Goal: Information Seeking & Learning: Learn about a topic

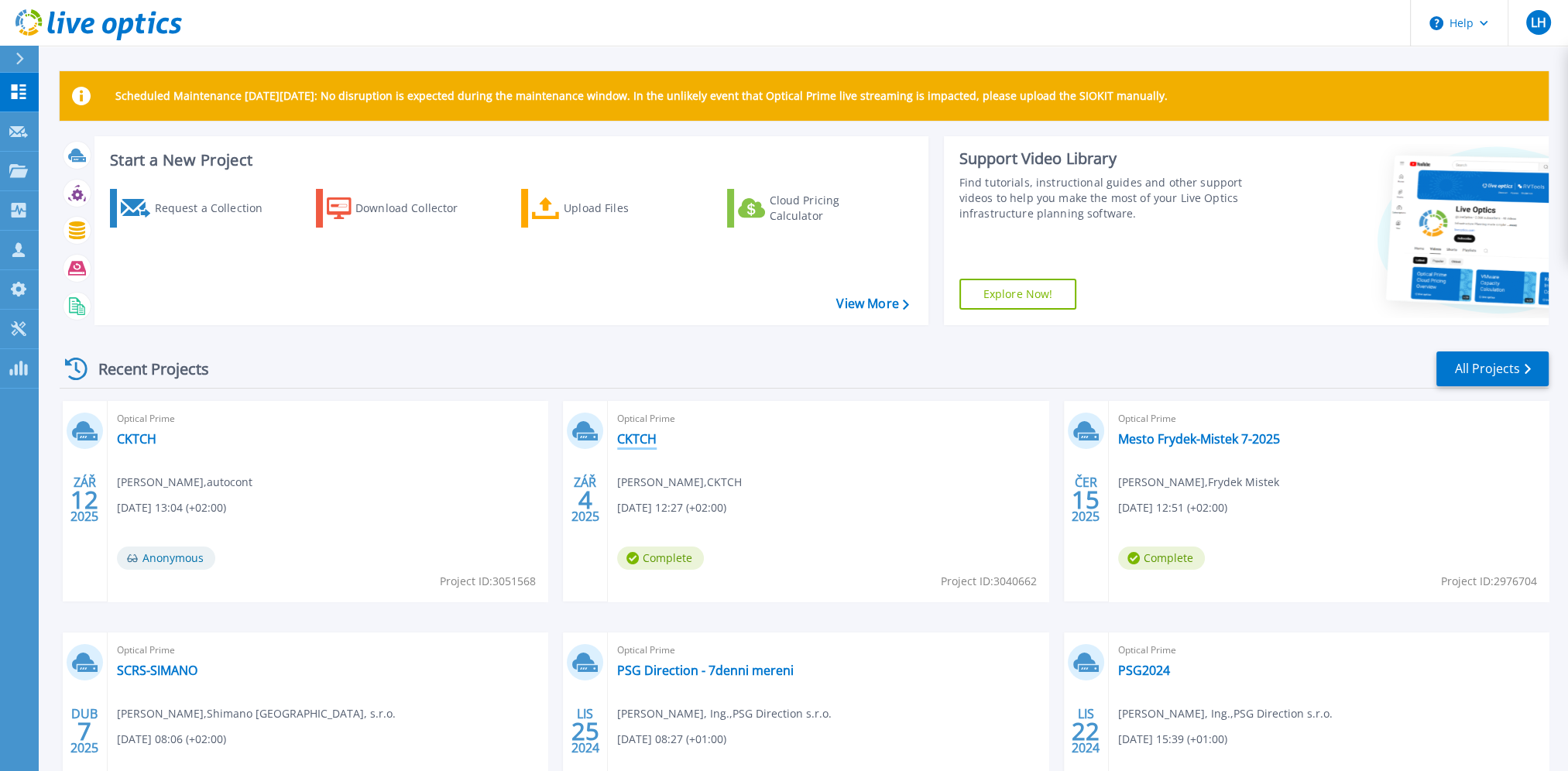
click at [643, 436] on link "CKTCH" at bounding box center [637, 439] width 40 height 15
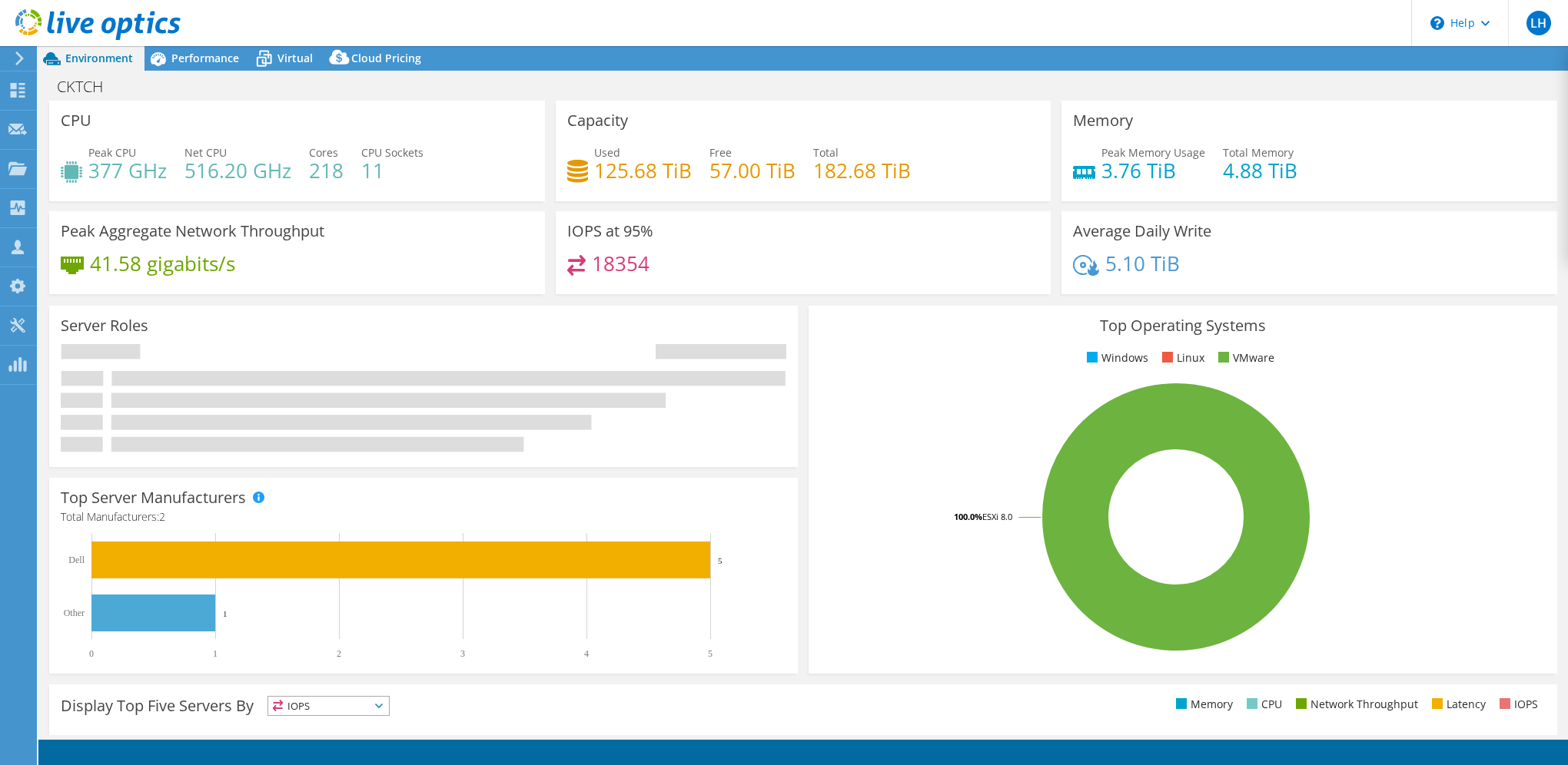
select select "EUFrankfurt"
select select "USD"
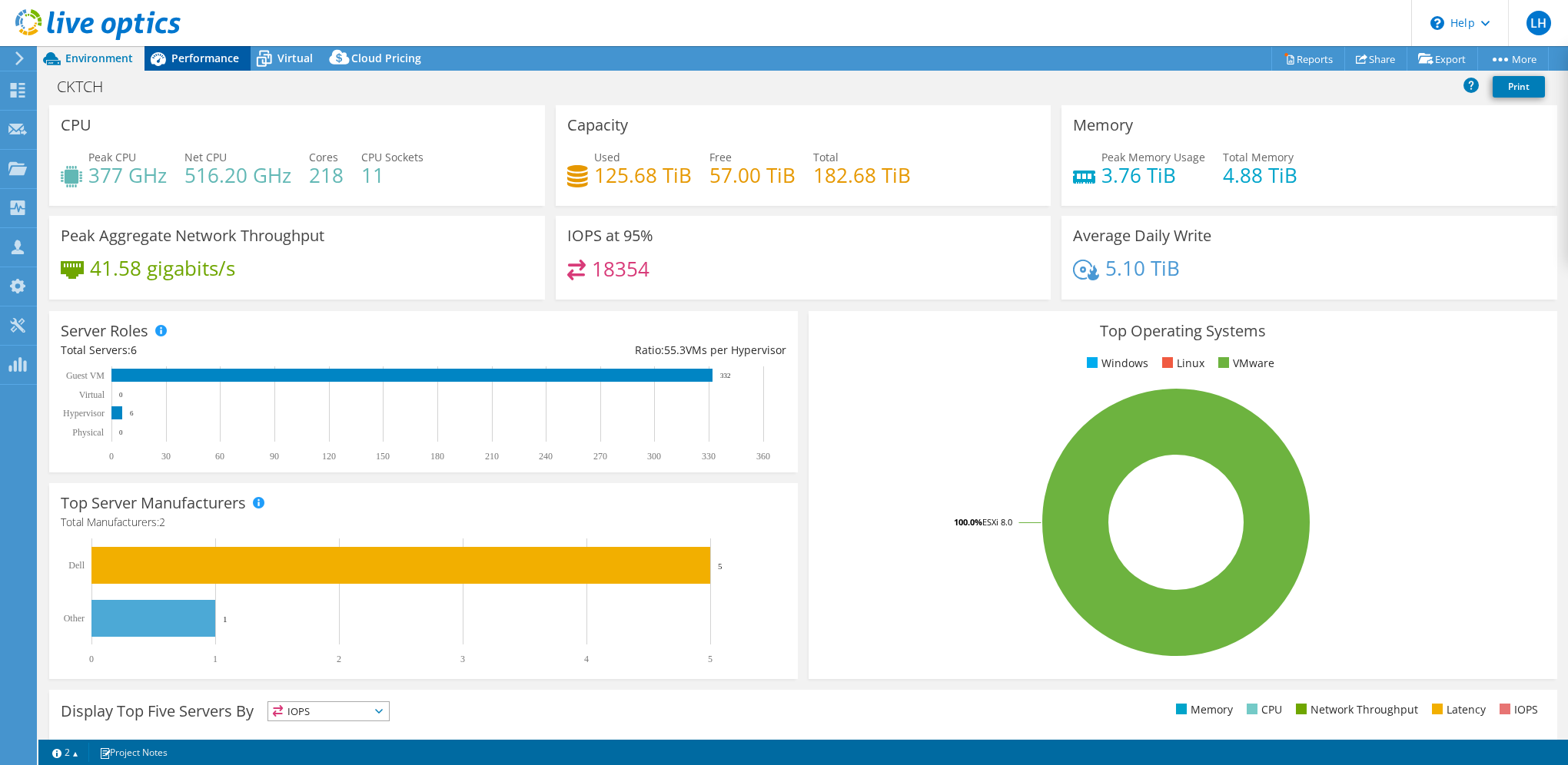
click at [230, 55] on span "Performance" at bounding box center [205, 58] width 68 height 15
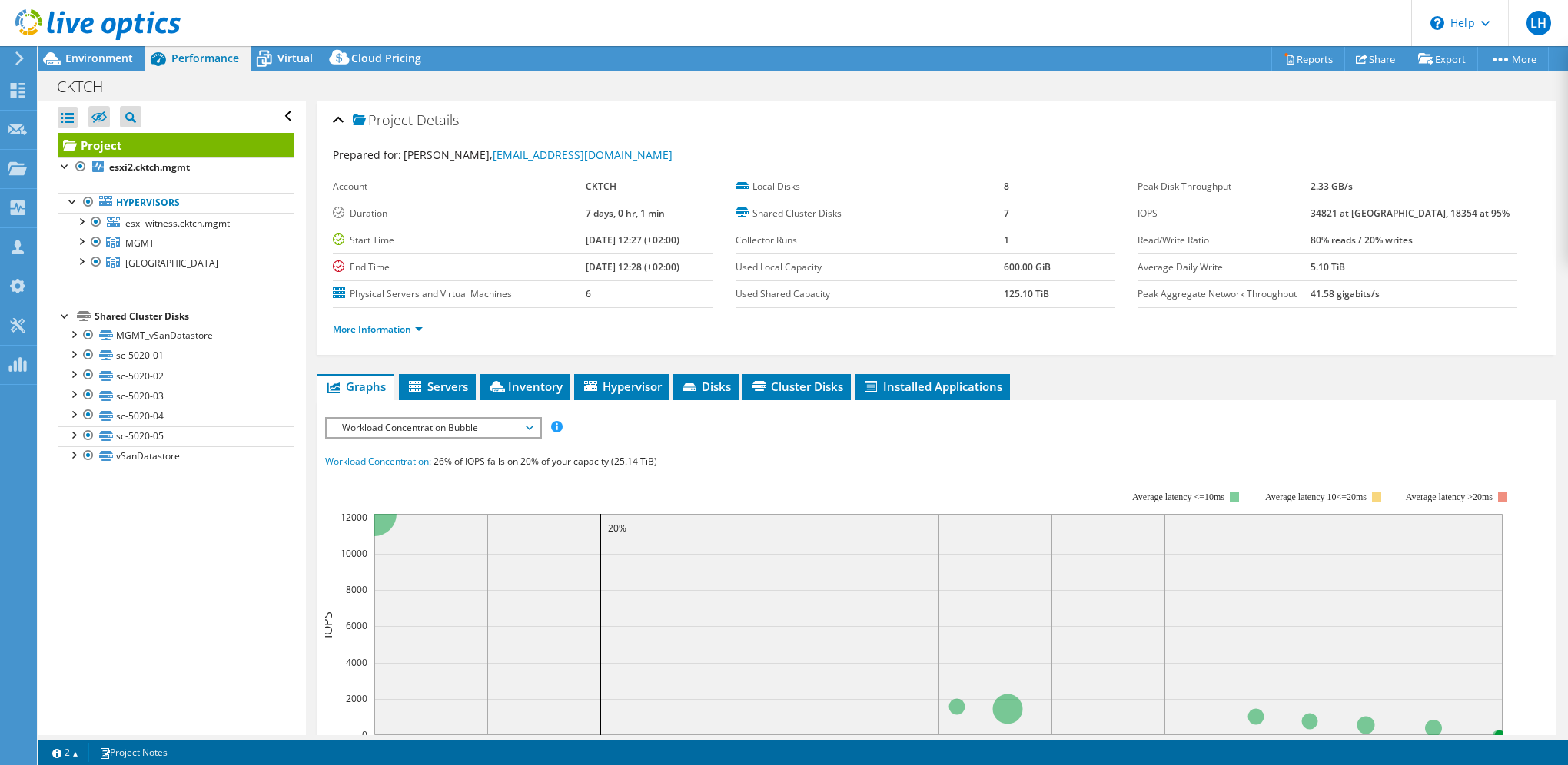
click at [537, 427] on span "Workload Concentration Bubble" at bounding box center [432, 427] width 213 height 19
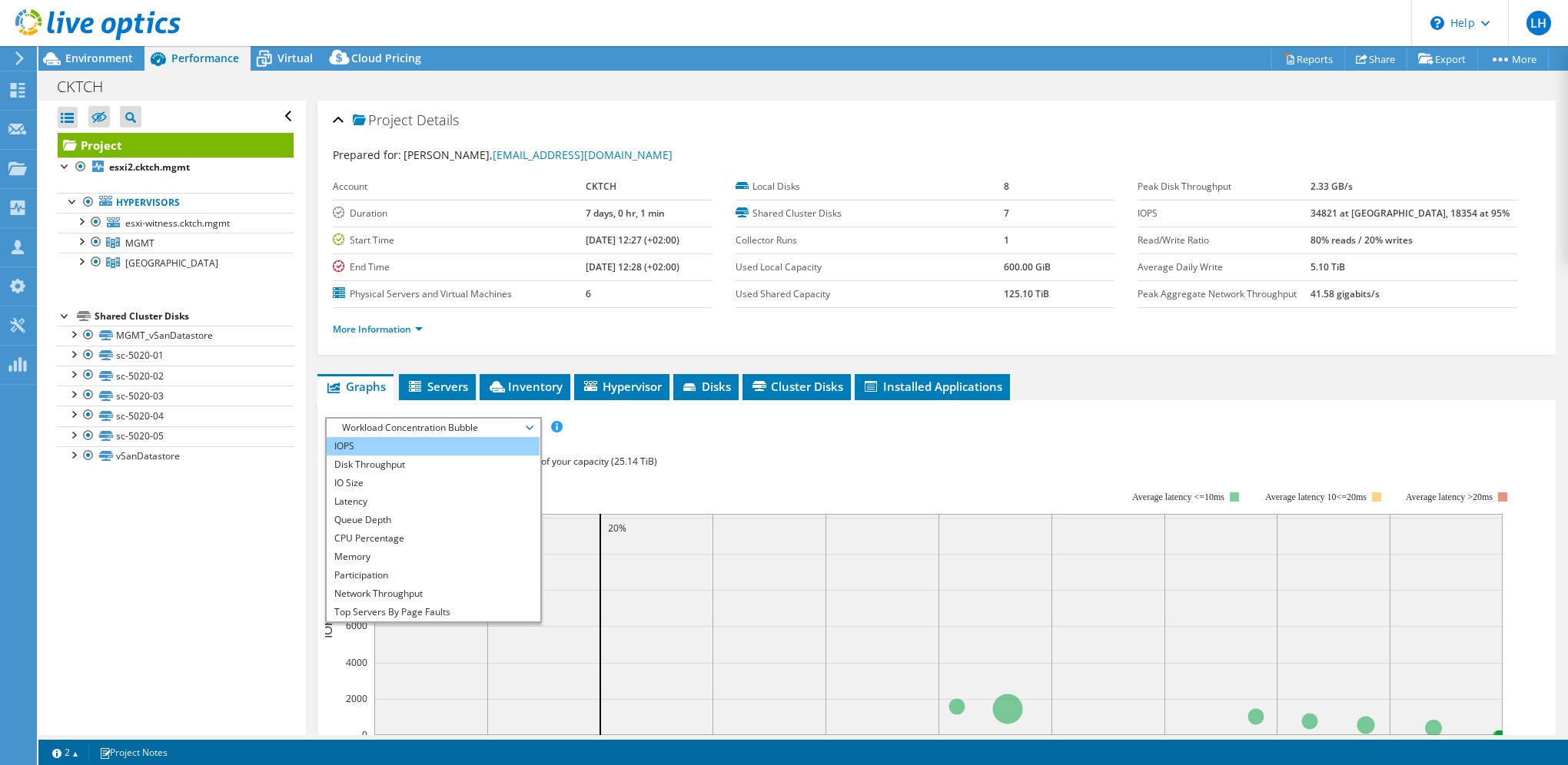
click at [428, 446] on li "IOPS" at bounding box center [432, 446] width 213 height 19
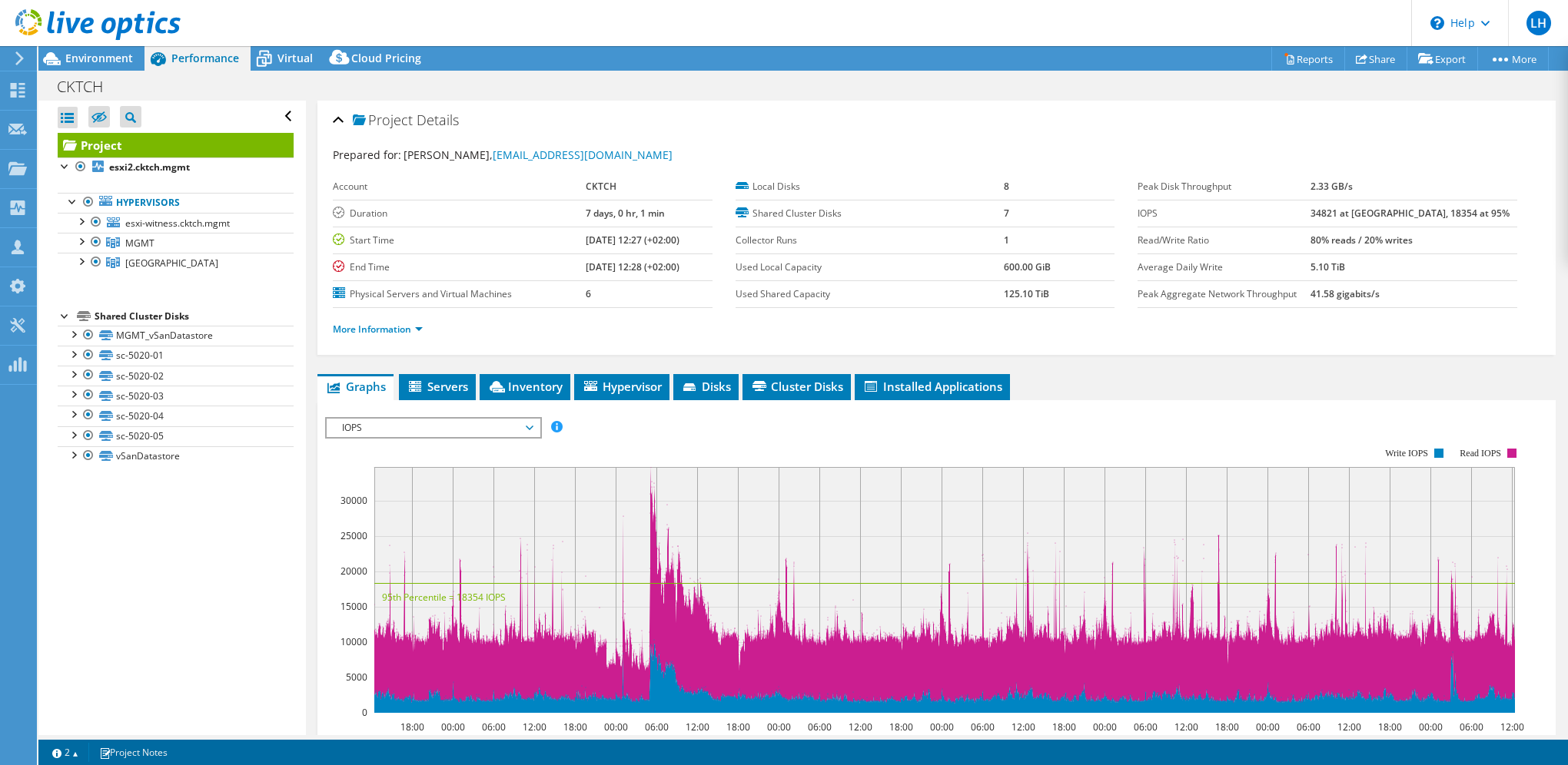
click at [533, 426] on icon at bounding box center [530, 428] width 8 height 5
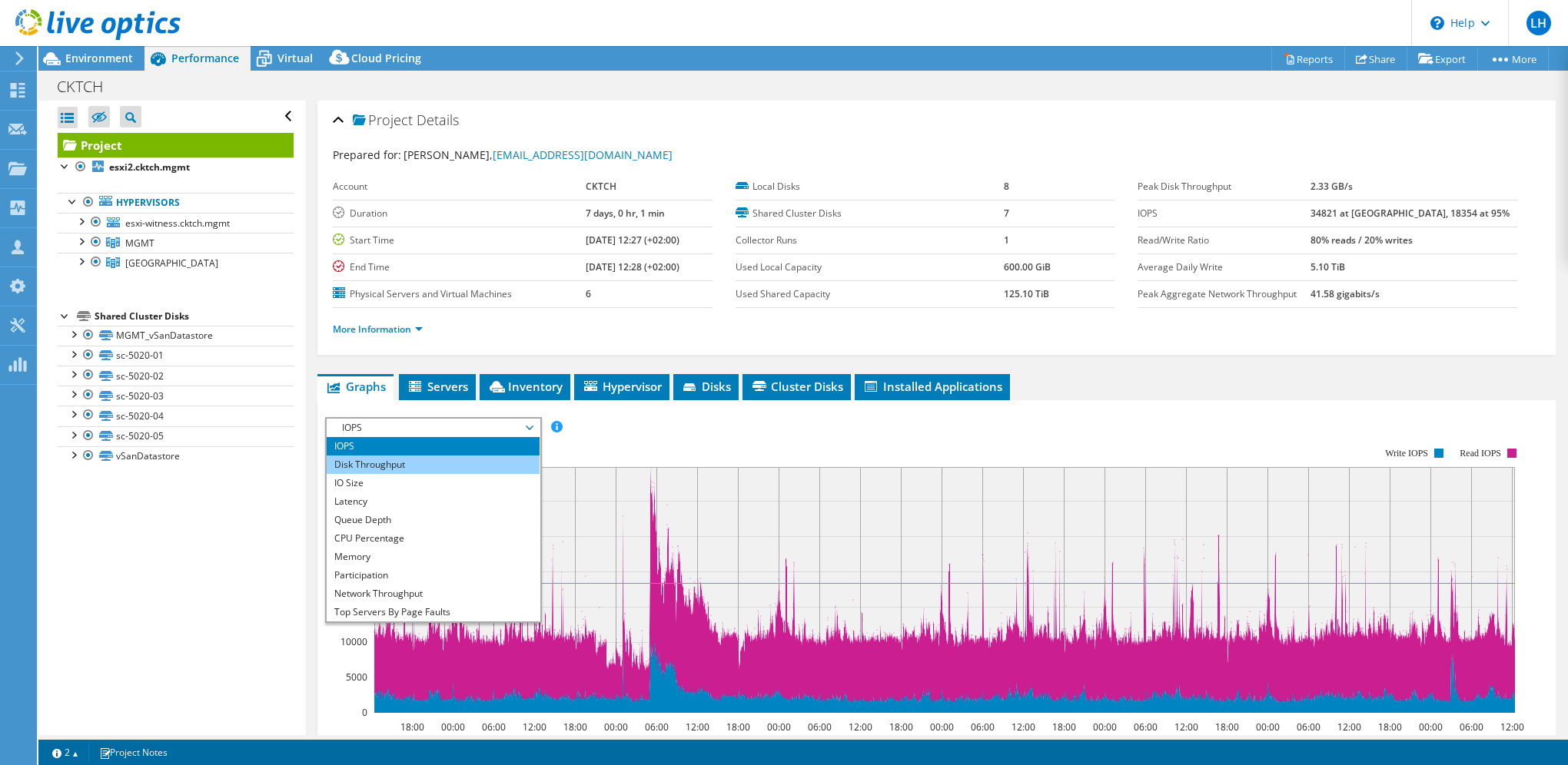
click at [500, 460] on li "Disk Throughput" at bounding box center [432, 464] width 213 height 19
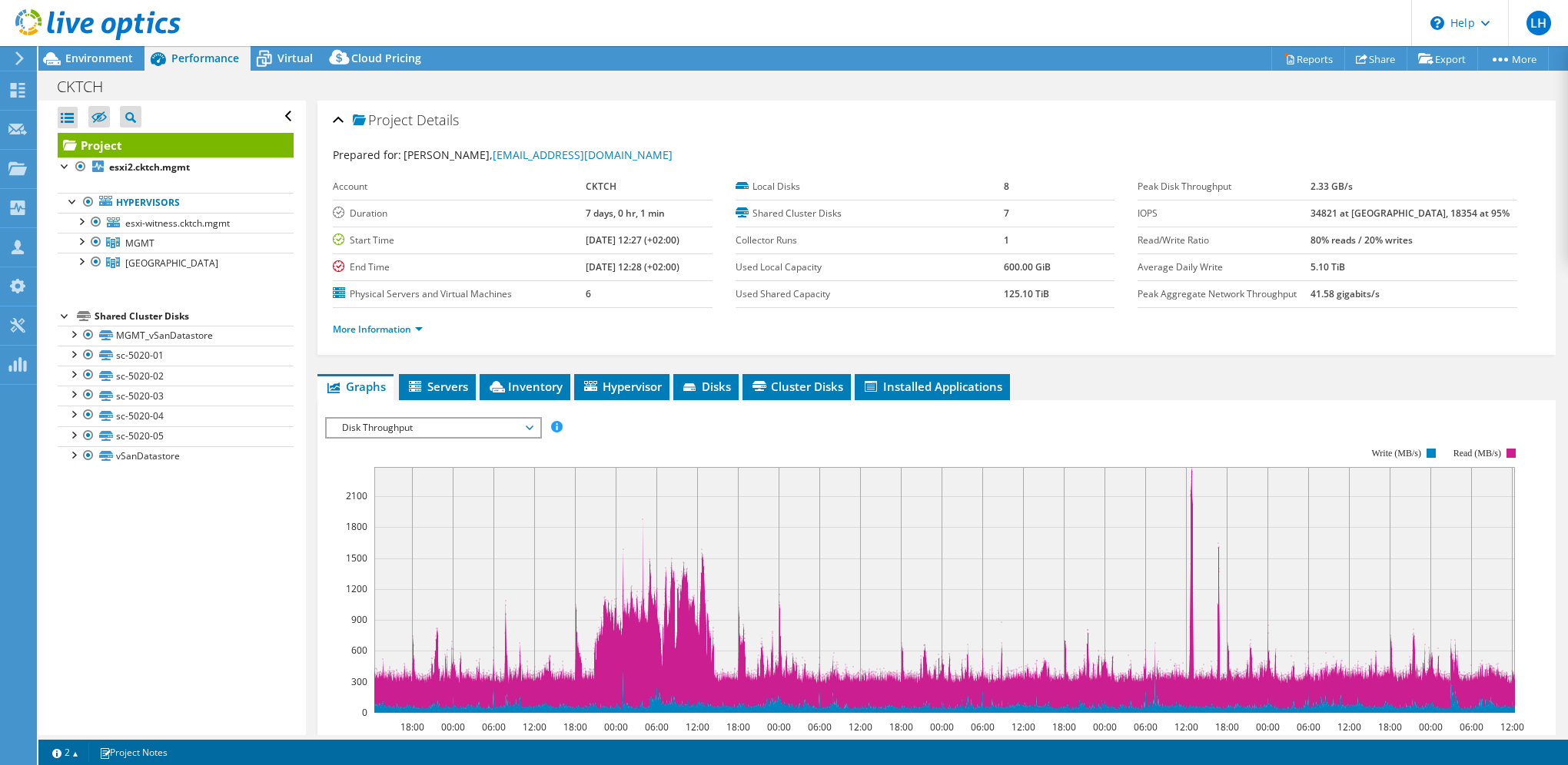
click at [529, 421] on span "Disk Throughput" at bounding box center [433, 427] width 197 height 19
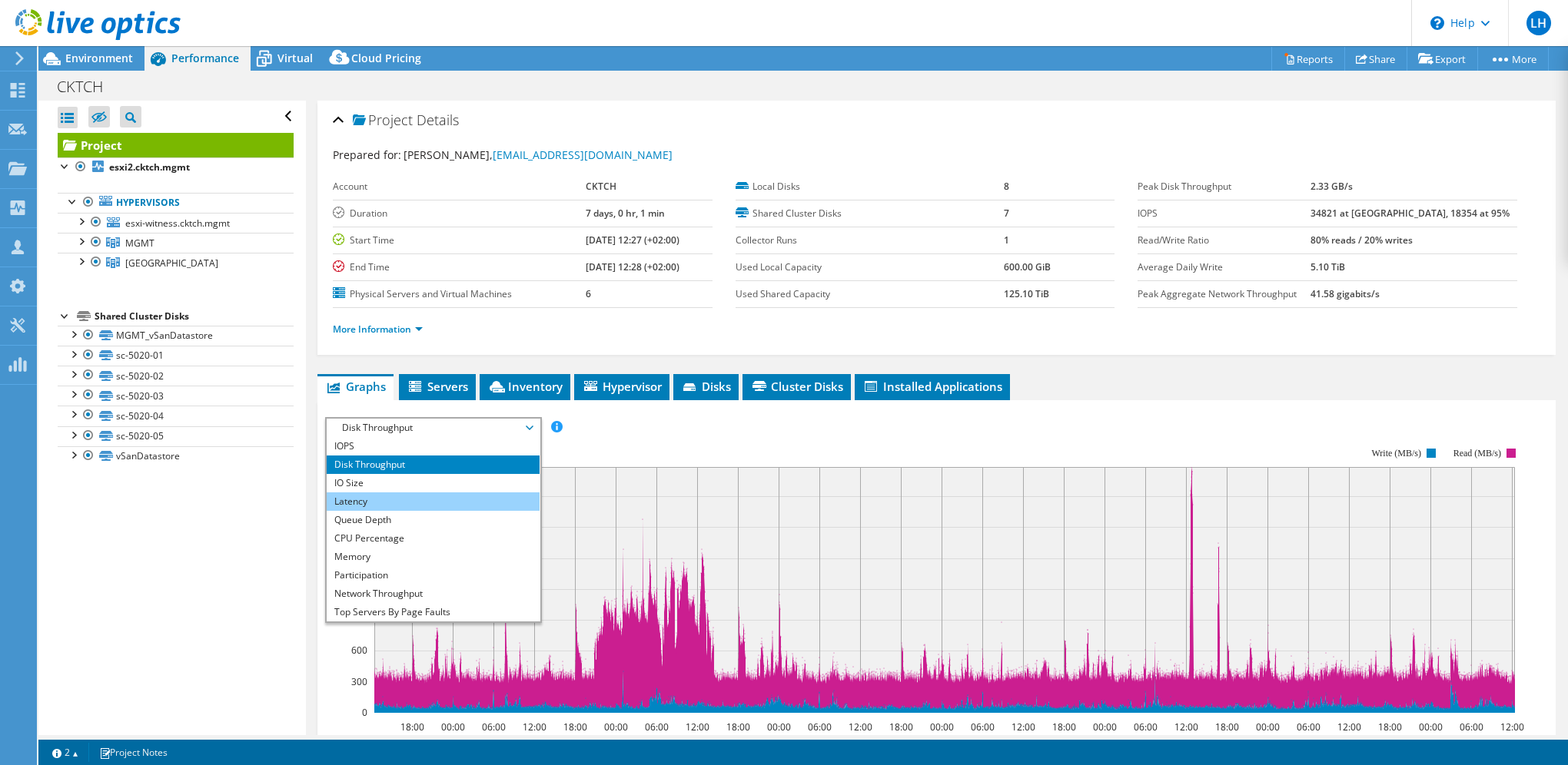
click at [491, 496] on li "Latency" at bounding box center [432, 502] width 213 height 19
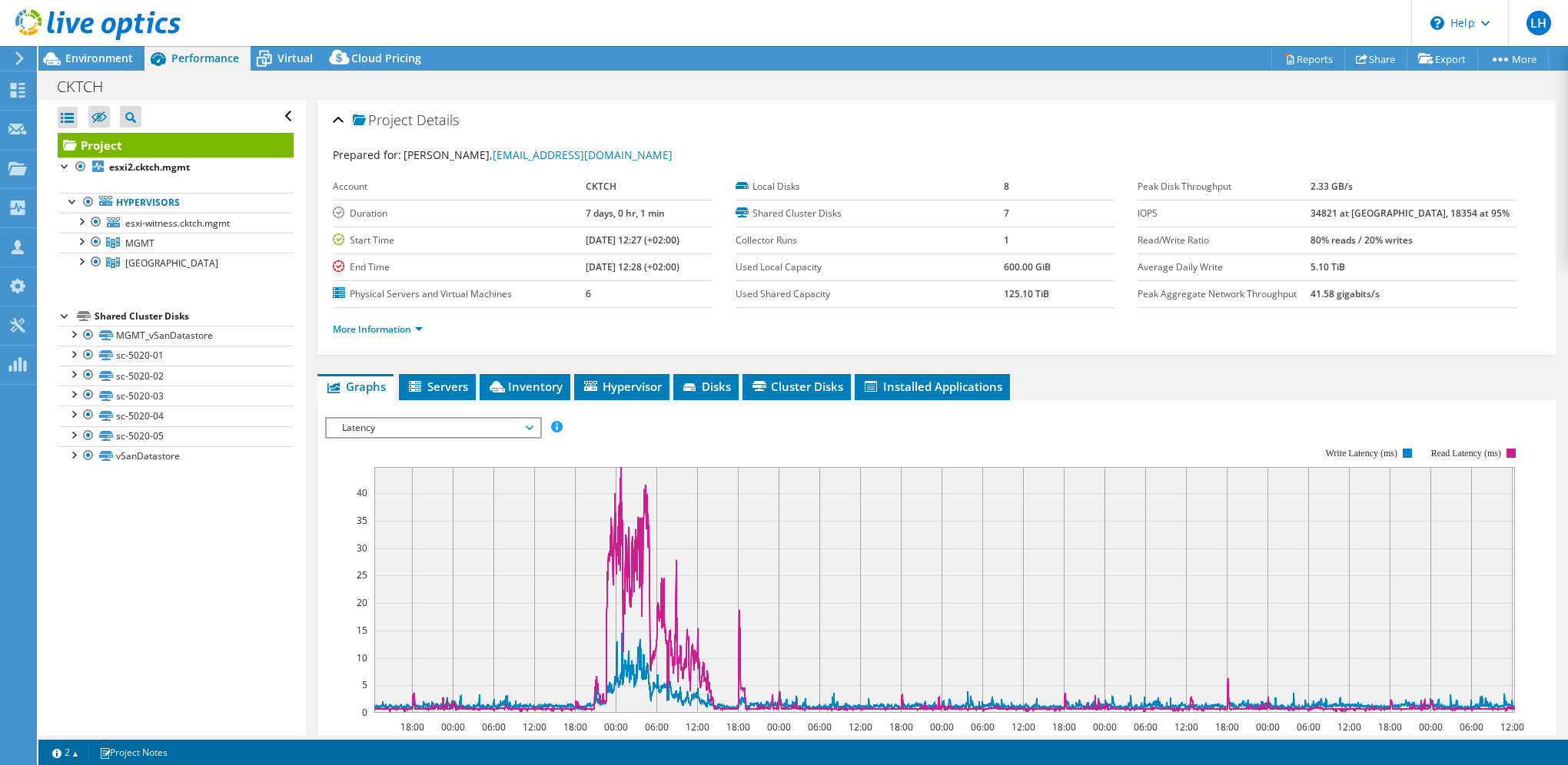
click at [534, 423] on span "Latency" at bounding box center [432, 427] width 213 height 19
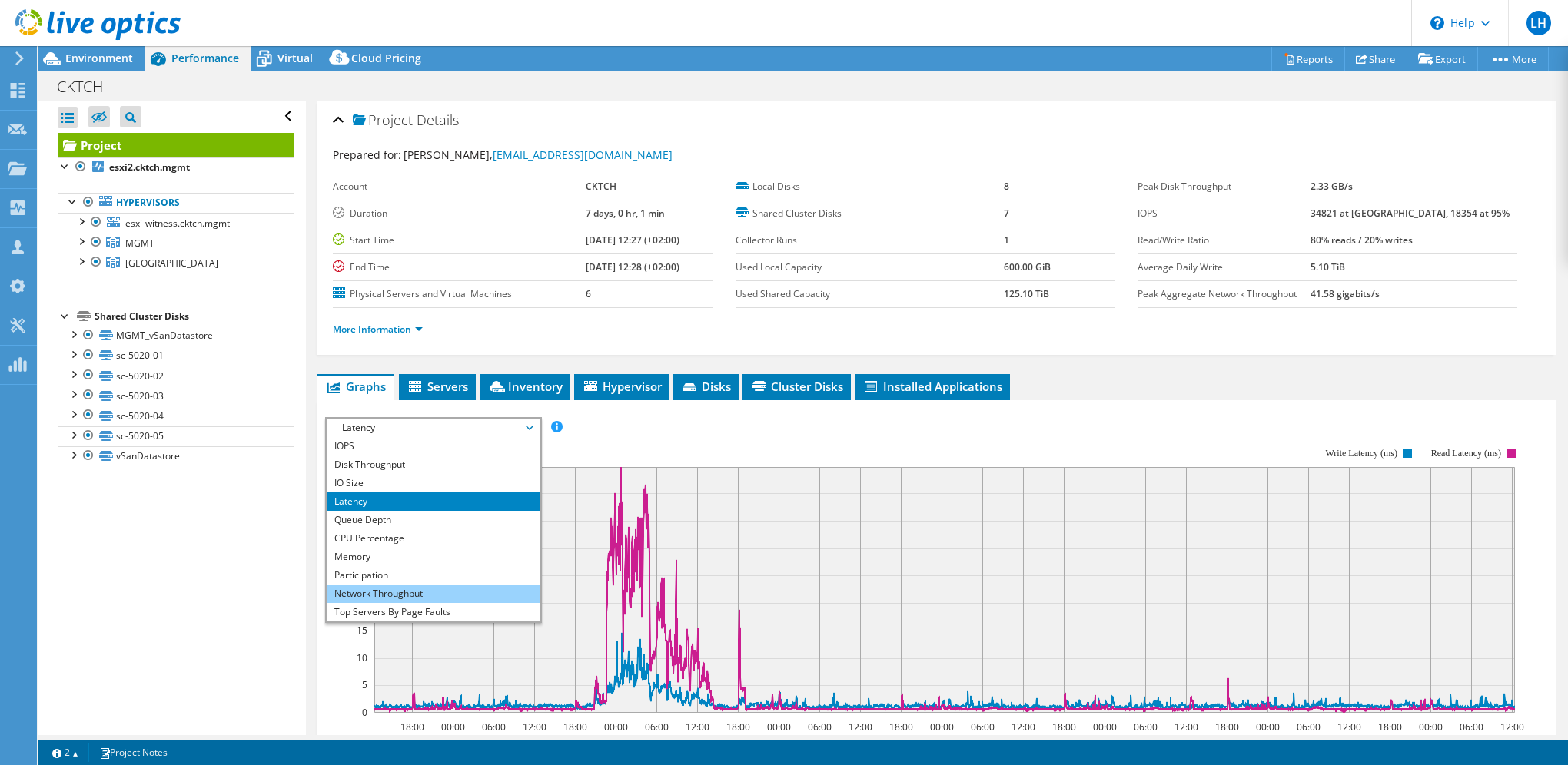
click at [456, 587] on li "Network Throughput" at bounding box center [432, 594] width 213 height 19
